Goal: Transaction & Acquisition: Purchase product/service

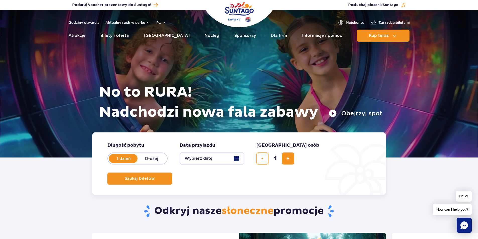
click at [233, 160] on button "Wybierz datę" at bounding box center [212, 159] width 65 height 12
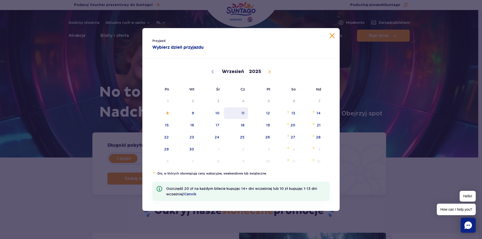
click at [243, 112] on span "11" at bounding box center [235, 113] width 25 height 12
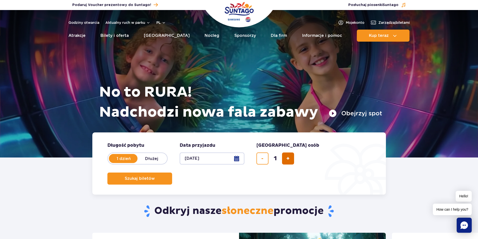
click at [290, 159] on span "dodaj bilet" at bounding box center [287, 159] width 3 height 0
type input "2"
click at [172, 173] on button "Szukaj biletów" at bounding box center [139, 179] width 65 height 12
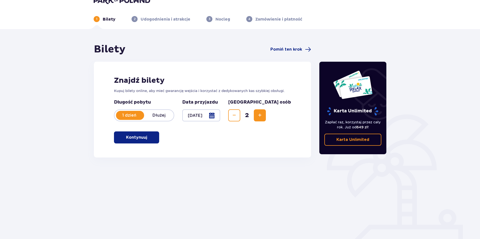
scroll to position [18, 0]
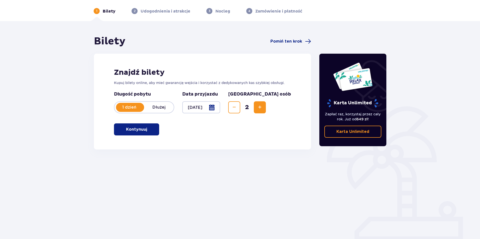
click at [127, 132] on p "Kontynuuj" at bounding box center [136, 130] width 21 height 6
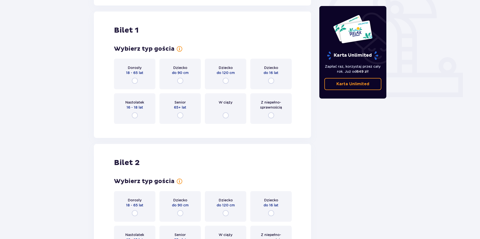
scroll to position [168, 0]
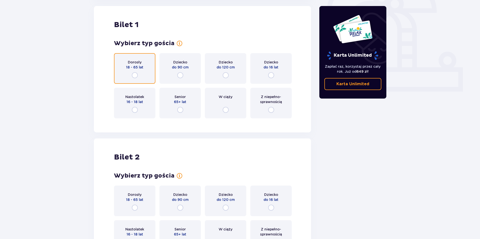
click at [136, 76] on input "radio" at bounding box center [135, 75] width 6 height 6
radio input "true"
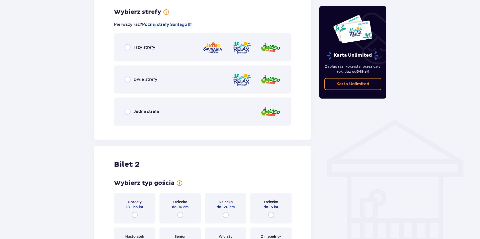
scroll to position [290, 0]
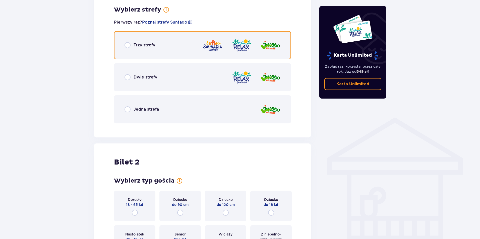
click at [128, 44] on input "radio" at bounding box center [128, 45] width 6 height 6
radio input "true"
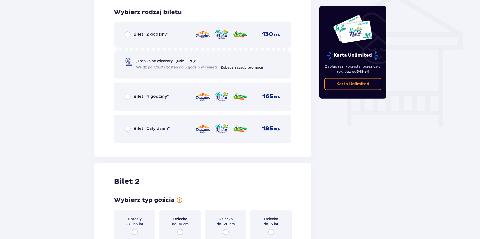
scroll to position [418, 0]
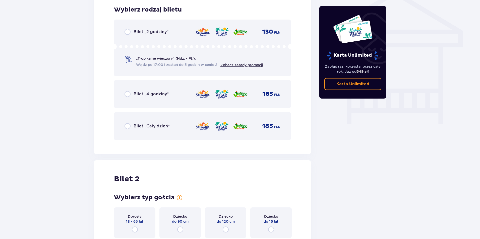
click at [148, 56] on p "„Tropikalne wieczory" (Ndz. - Pt.):" at bounding box center [166, 58] width 60 height 5
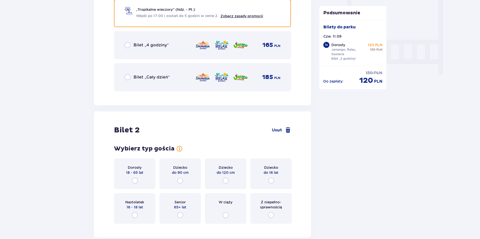
scroll to position [495, 0]
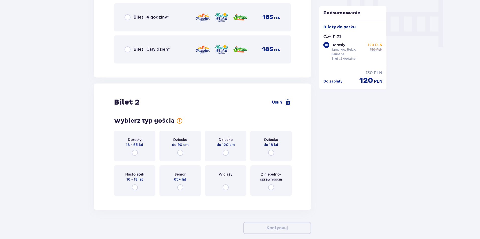
click at [134, 157] on div "Dorosły 18 - 65 lat" at bounding box center [134, 146] width 41 height 31
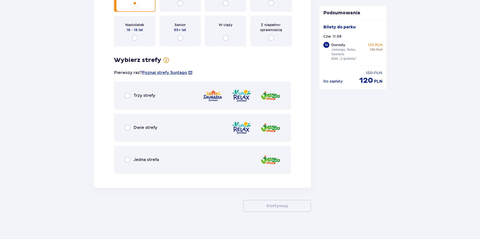
scroll to position [647, 0]
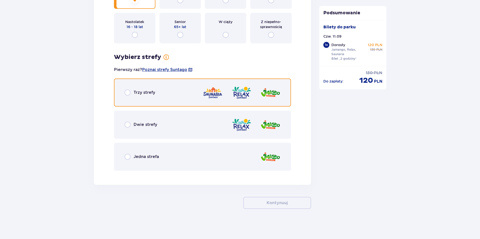
click at [128, 91] on input "radio" at bounding box center [128, 93] width 6 height 6
radio input "true"
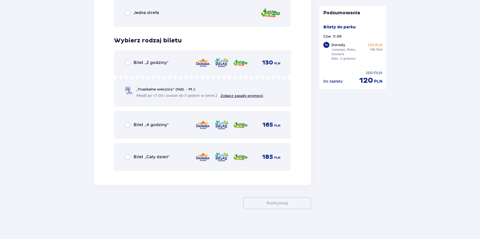
scroll to position [792, 0]
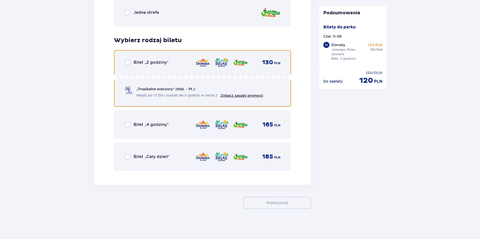
click at [128, 61] on input "radio" at bounding box center [128, 63] width 6 height 6
radio input "true"
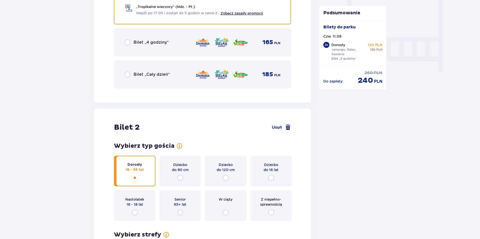
scroll to position [441, 0]
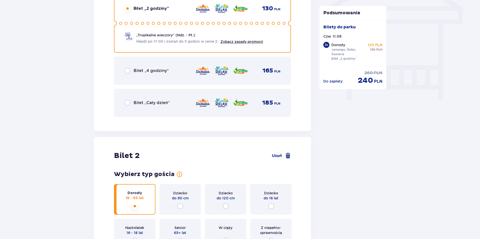
click at [225, 68] on img at bounding box center [221, 71] width 15 height 11
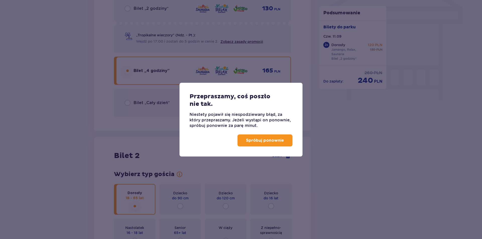
click at [262, 141] on p "Spróbuj ponownie" at bounding box center [265, 141] width 38 height 6
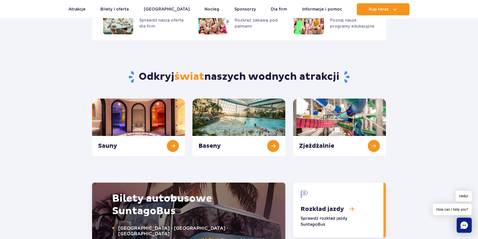
scroll to position [477, 0]
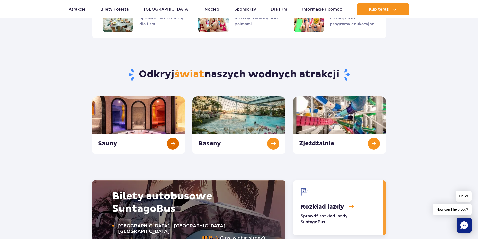
click at [107, 141] on link "Sauny" at bounding box center [138, 124] width 93 height 57
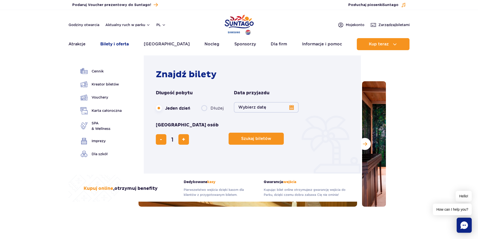
click at [122, 44] on link "Bilety i oferta" at bounding box center [114, 44] width 28 height 12
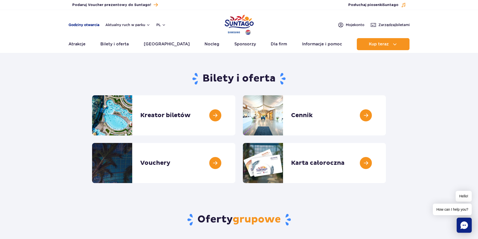
click at [90, 25] on link "Godziny otwarcia" at bounding box center [84, 24] width 31 height 5
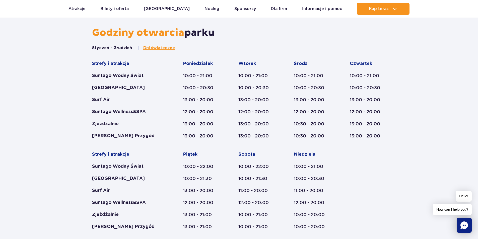
scroll to position [208, 0]
